Goal: Find contact information: Obtain details needed to contact an individual or organization

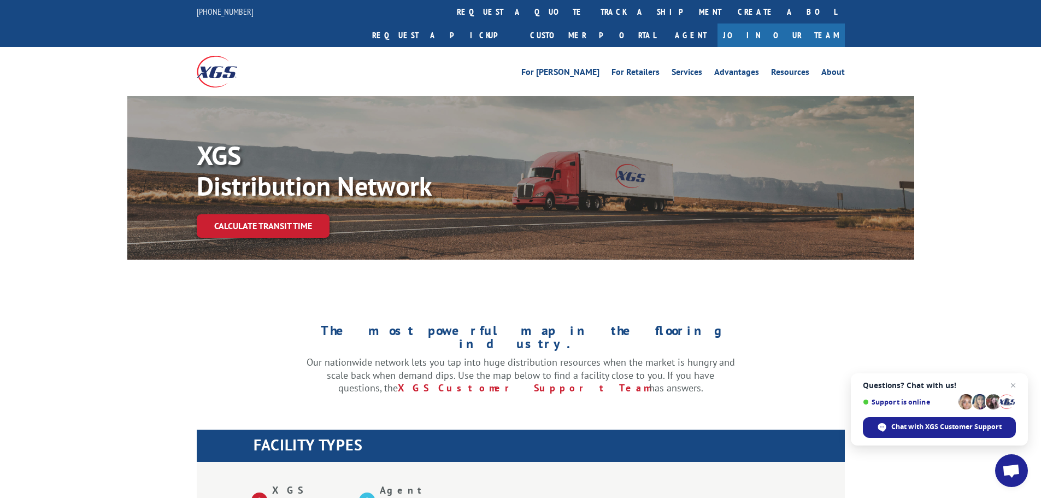
scroll to position [383, 0]
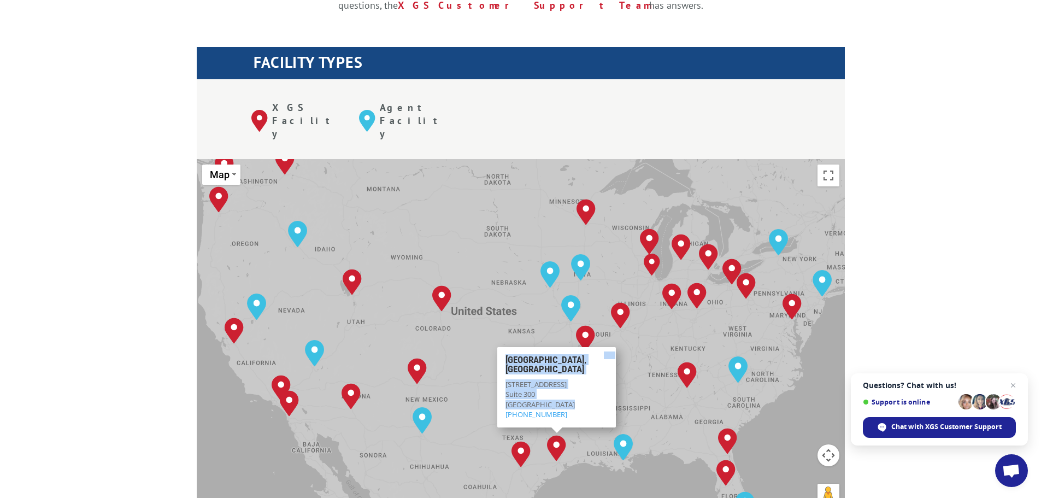
drag, startPoint x: 576, startPoint y: 352, endPoint x: 495, endPoint y: 331, distance: 83.7
click at [495, 331] on div "To navigate, press the arrow keys. [GEOGRAPHIC_DATA], [GEOGRAPHIC_DATA] [GEOGRA…" at bounding box center [521, 339] width 648 height 360
drag, startPoint x: 571, startPoint y: 353, endPoint x: 502, endPoint y: 332, distance: 71.9
click at [502, 347] on div "[GEOGRAPHIC_DATA][STREET_ADDRESS] (281) 449-4069" at bounding box center [556, 387] width 119 height 80
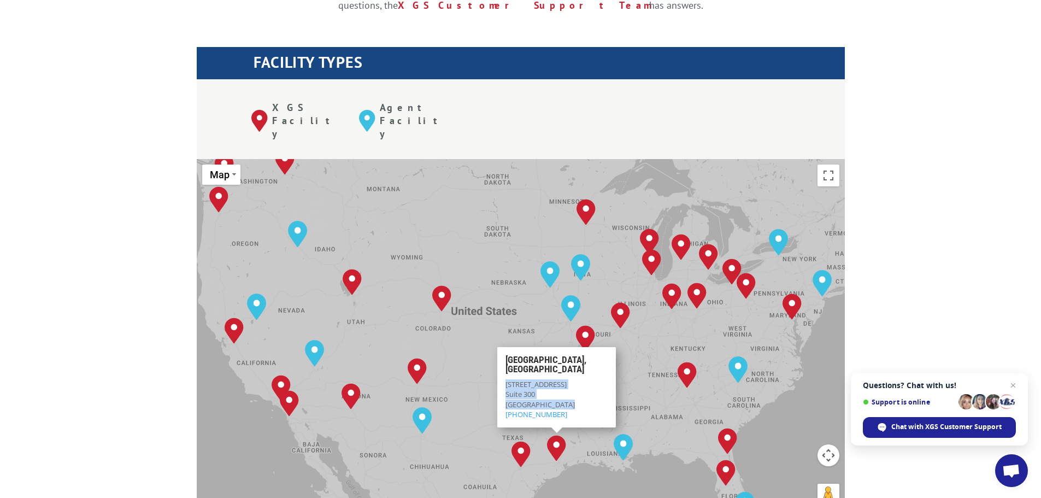
copy div "[STREET_ADDRESS]"
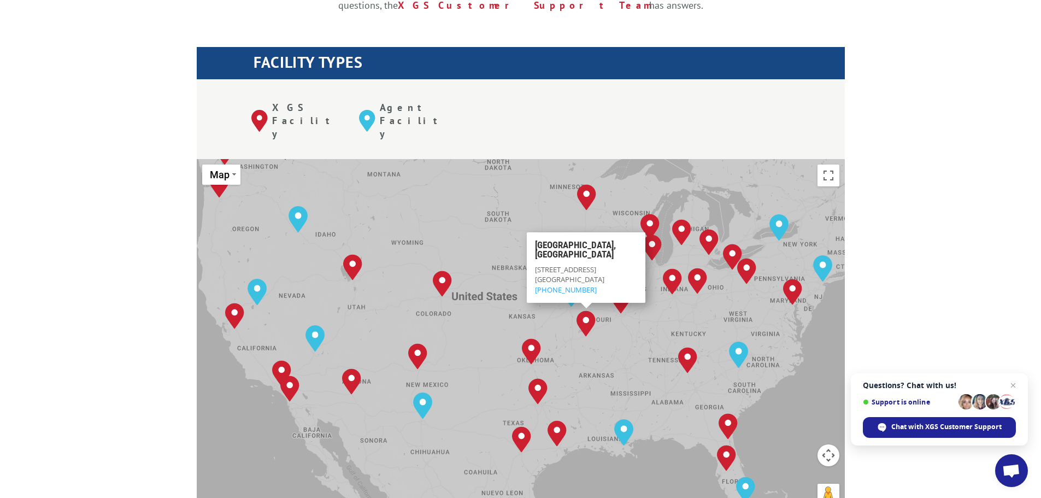
drag, startPoint x: 577, startPoint y: 405, endPoint x: 576, endPoint y: 273, distance: 132.3
click at [576, 273] on div "To navigate, press the arrow keys. [GEOGRAPHIC_DATA], [GEOGRAPHIC_DATA] [GEOGRA…" at bounding box center [521, 339] width 648 height 360
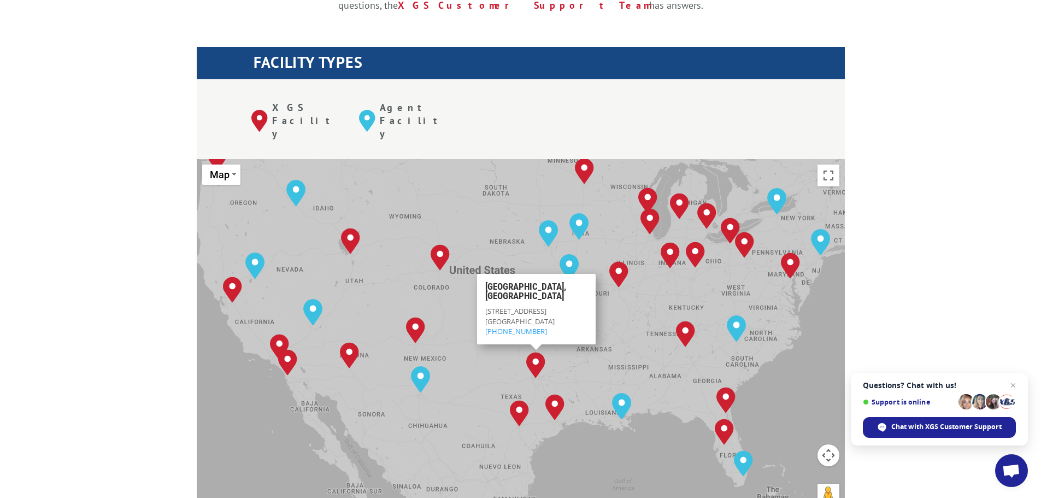
drag, startPoint x: 567, startPoint y: 269, endPoint x: 486, endPoint y: 260, distance: 81.4
click at [486, 306] on div "[STREET_ADDRESS] (817) 424-3707" at bounding box center [536, 321] width 102 height 30
copy div "[STREET_ADDRESS]"
drag, startPoint x: 565, startPoint y: 268, endPoint x: 484, endPoint y: 257, distance: 81.1
click at [484, 274] on div "[GEOGRAPHIC_DATA], [GEOGRAPHIC_DATA] [STREET_ADDRESS] (817) 424-3707" at bounding box center [536, 309] width 119 height 71
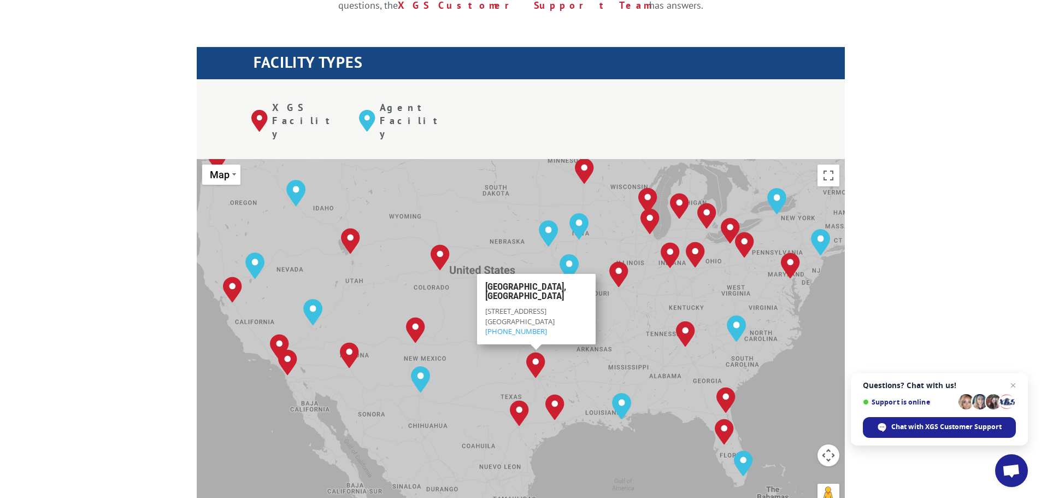
copy div "[STREET_ADDRESS]"
